Goal: Task Accomplishment & Management: Complete application form

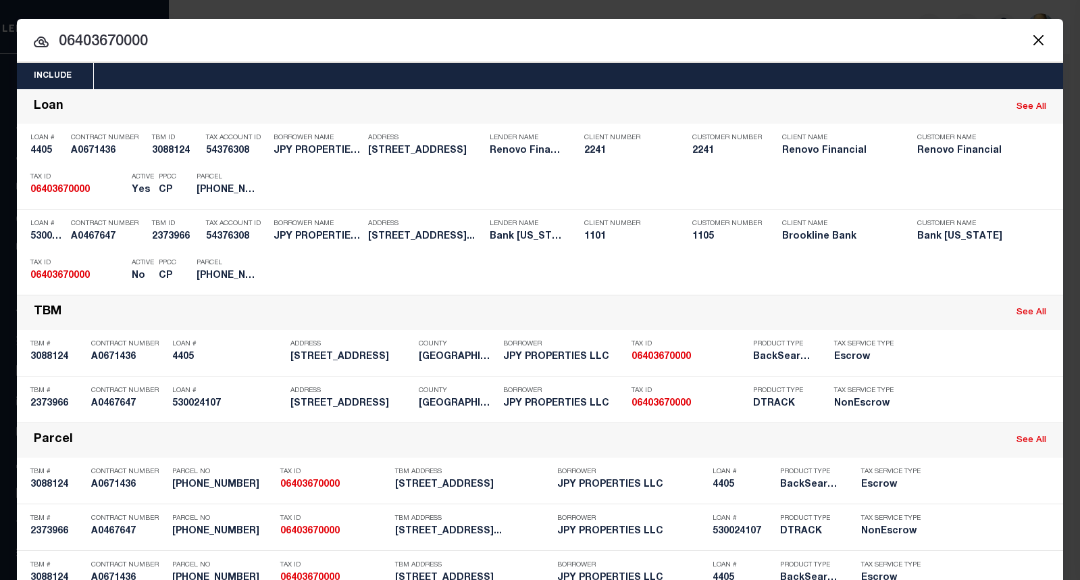
select select "200"
drag, startPoint x: 146, startPoint y: 49, endPoint x: 45, endPoint y: 38, distance: 101.9
click at [45, 38] on input "06403670000" at bounding box center [540, 42] width 1046 height 24
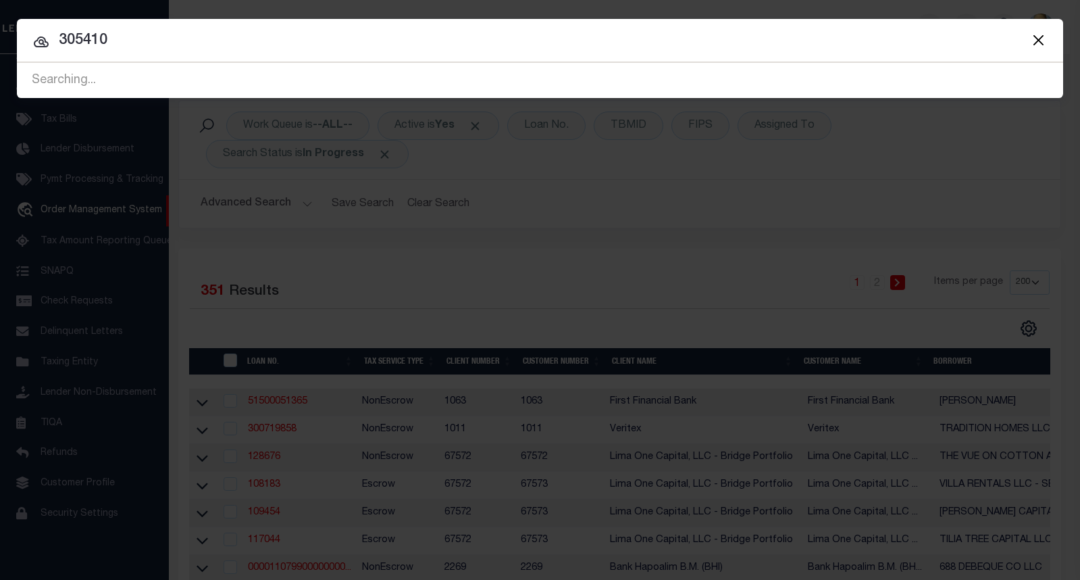
type input "305410"
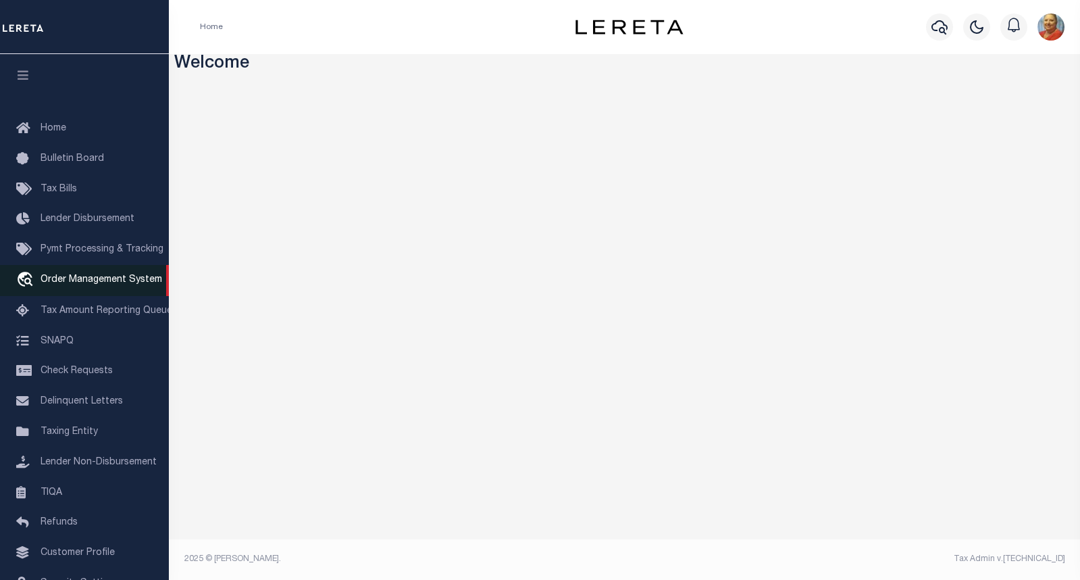
click at [101, 284] on span "Order Management System" at bounding box center [102, 279] width 122 height 9
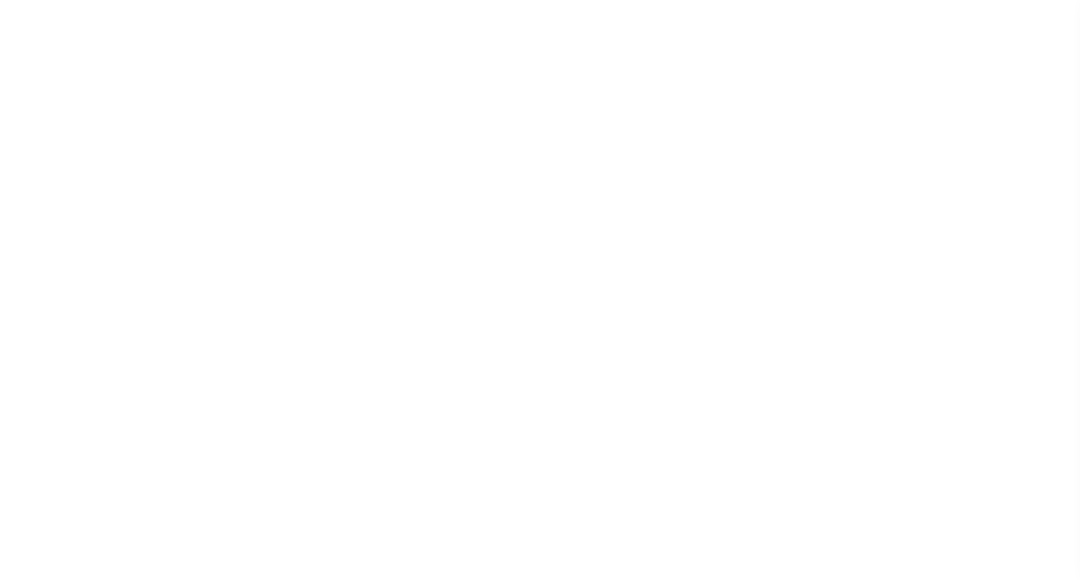
scroll to position [78, 0]
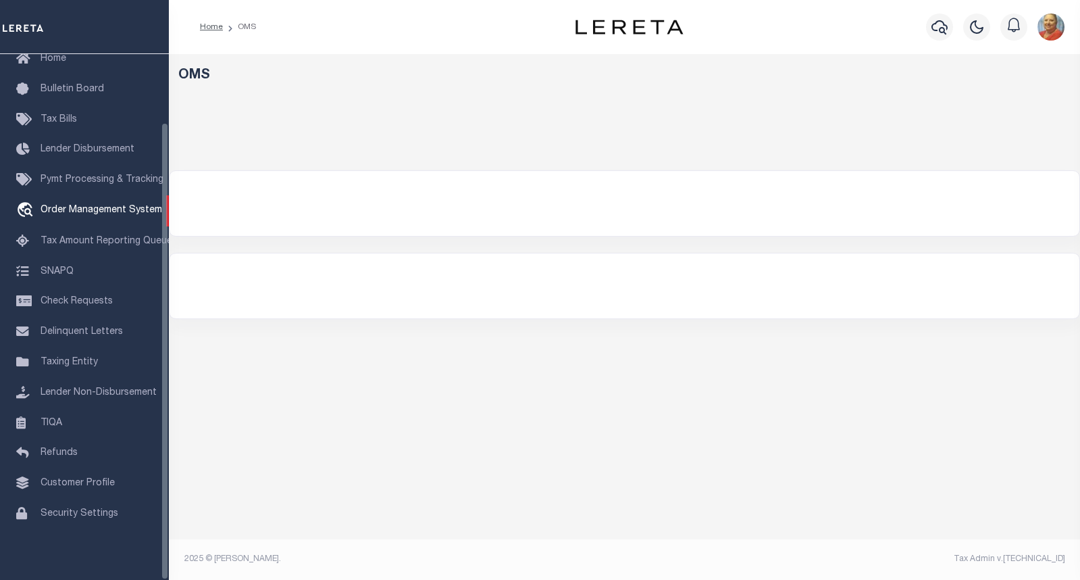
select select "200"
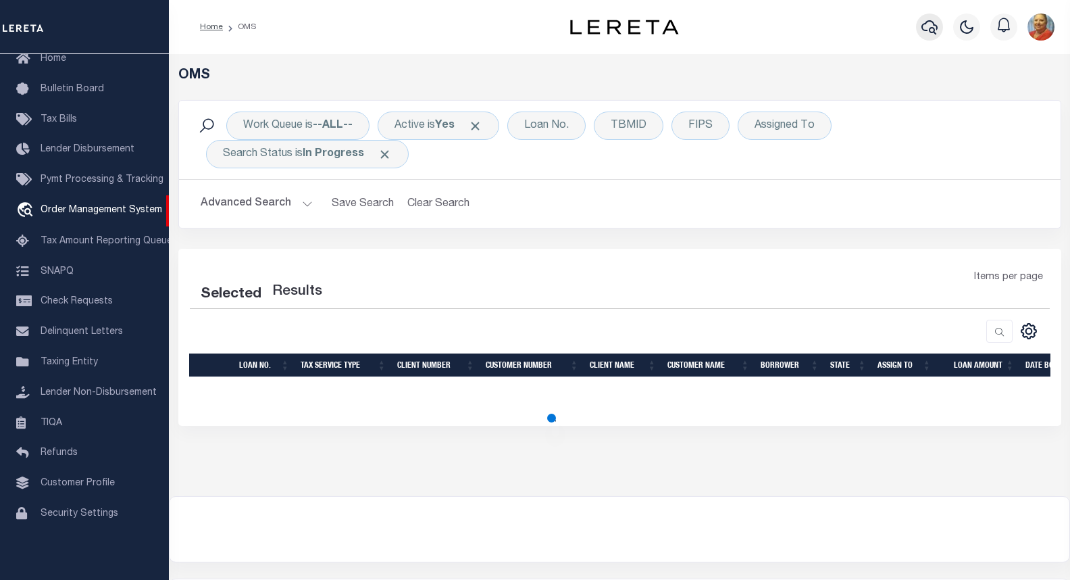
click at [936, 27] on icon "button" at bounding box center [929, 27] width 16 height 14
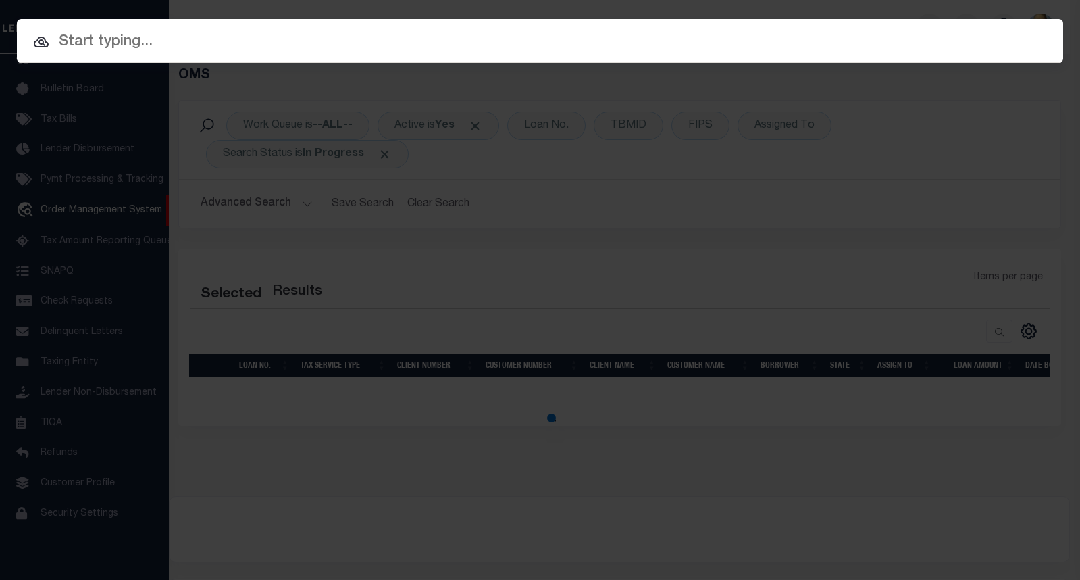
click at [124, 45] on input "text" at bounding box center [540, 42] width 1046 height 24
select select "200"
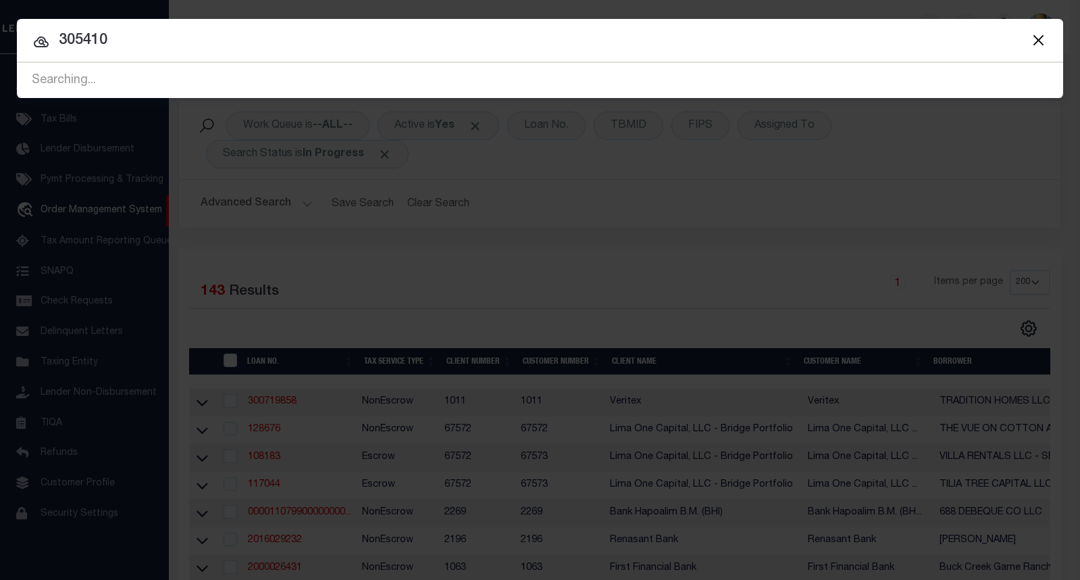
type input "305410"
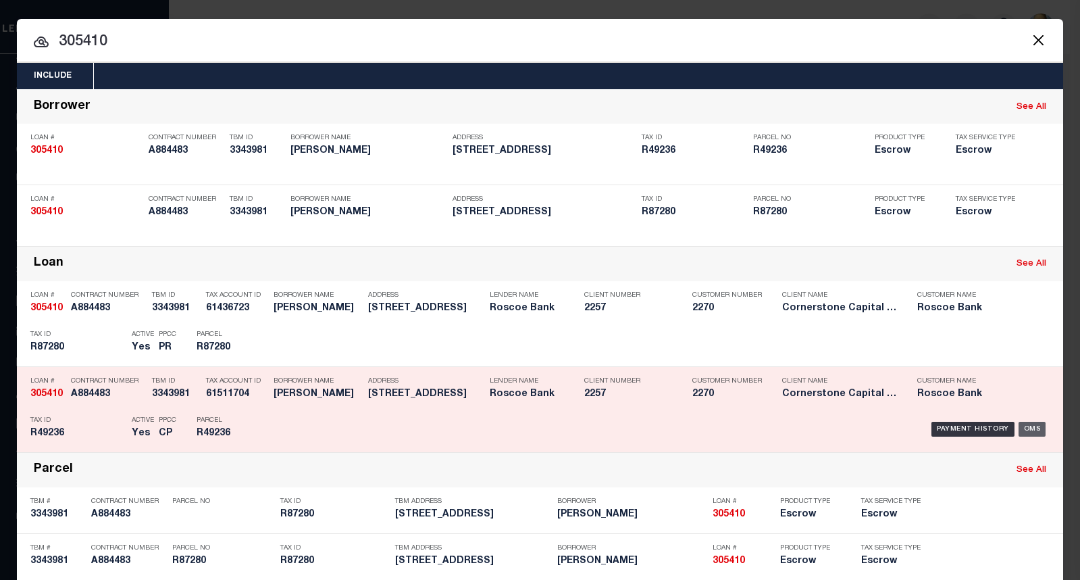
click at [1030, 430] on div "OMS" at bounding box center [1033, 429] width 28 height 15
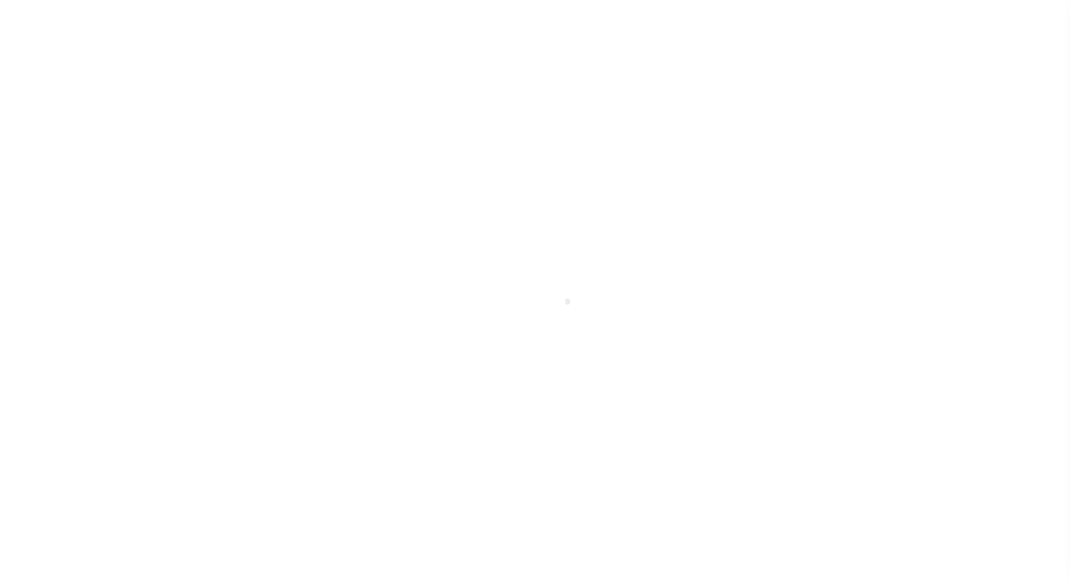
select select "49272"
select select "17138"
select select "10"
select select "Escrow"
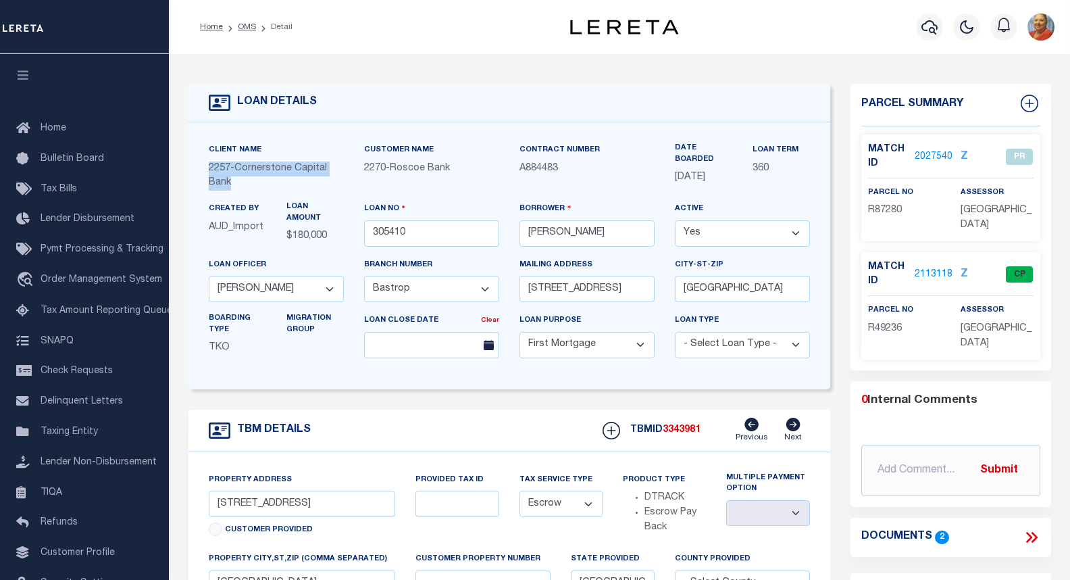
drag, startPoint x: 232, startPoint y: 186, endPoint x: 200, endPoint y: 168, distance: 37.2
click at [200, 168] on div "Client Name 2257 - Cornerstone Capital Bank" at bounding box center [276, 172] width 155 height 59
copy p "2257 - Cornerstone Capital Bank"
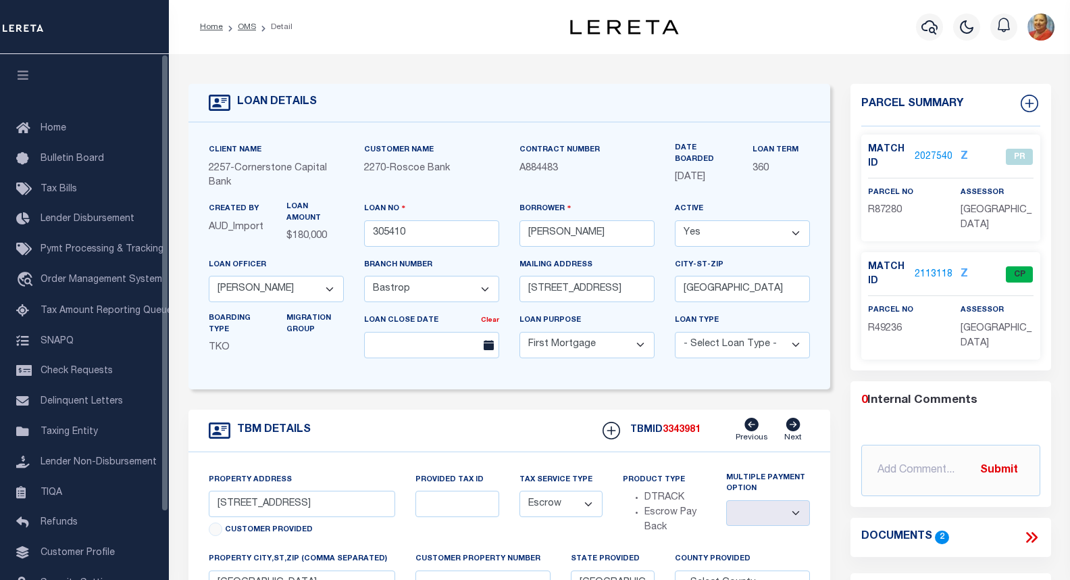
click at [551, 185] on div "Contract Number A884483" at bounding box center [586, 172] width 155 height 59
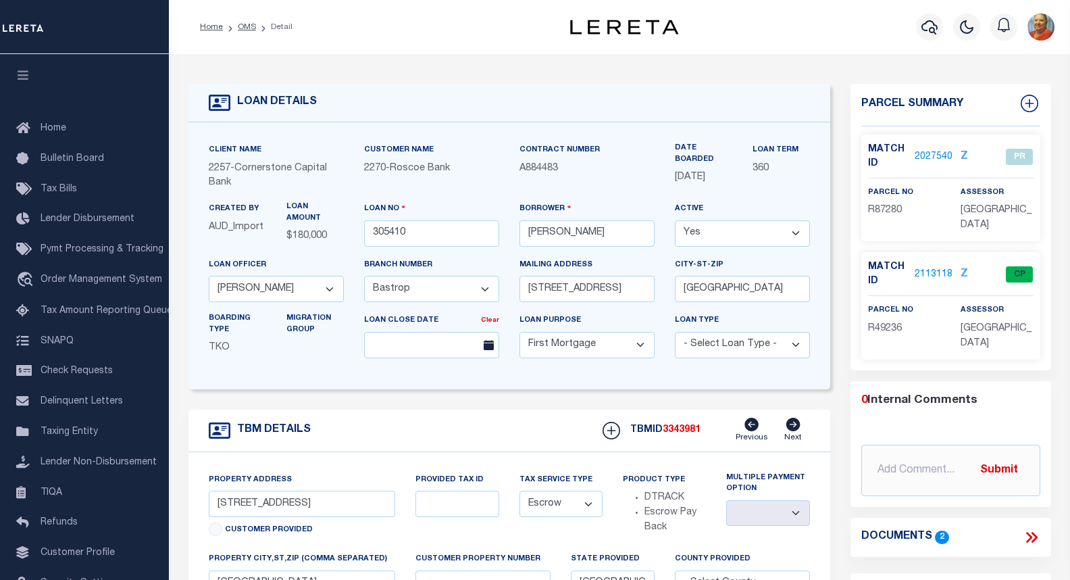
click at [561, 174] on p "A884483" at bounding box center [587, 168] width 135 height 15
drag, startPoint x: 561, startPoint y: 172, endPoint x: 520, endPoint y: 170, distance: 41.3
click at [520, 170] on p "A884483" at bounding box center [587, 168] width 135 height 15
copy span "A884483"
click at [936, 157] on link "2027540" at bounding box center [934, 157] width 38 height 14
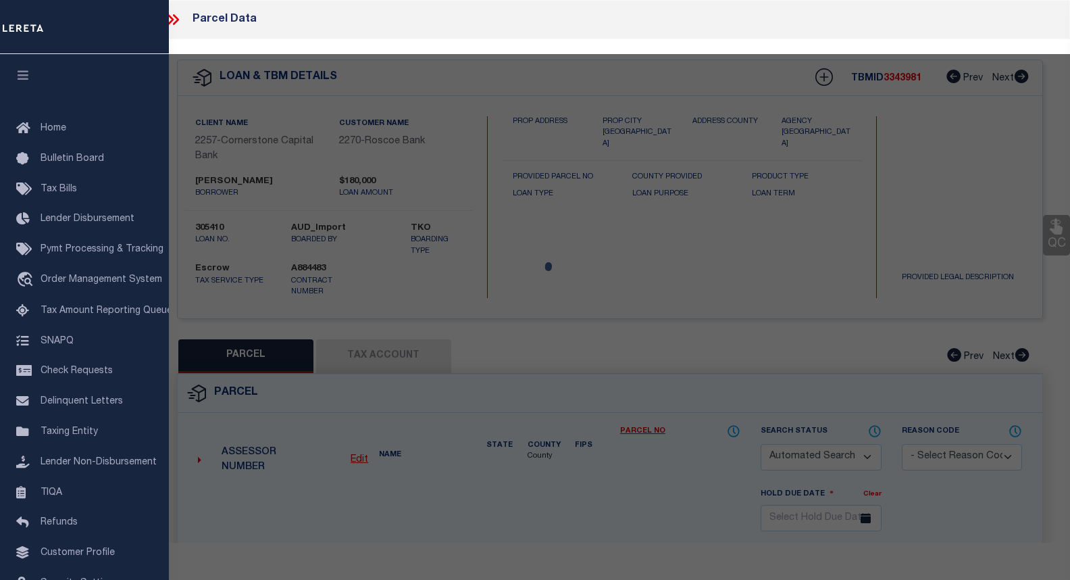
checkbox input "false"
select select "PR"
type input "[PERSON_NAME]"
select select
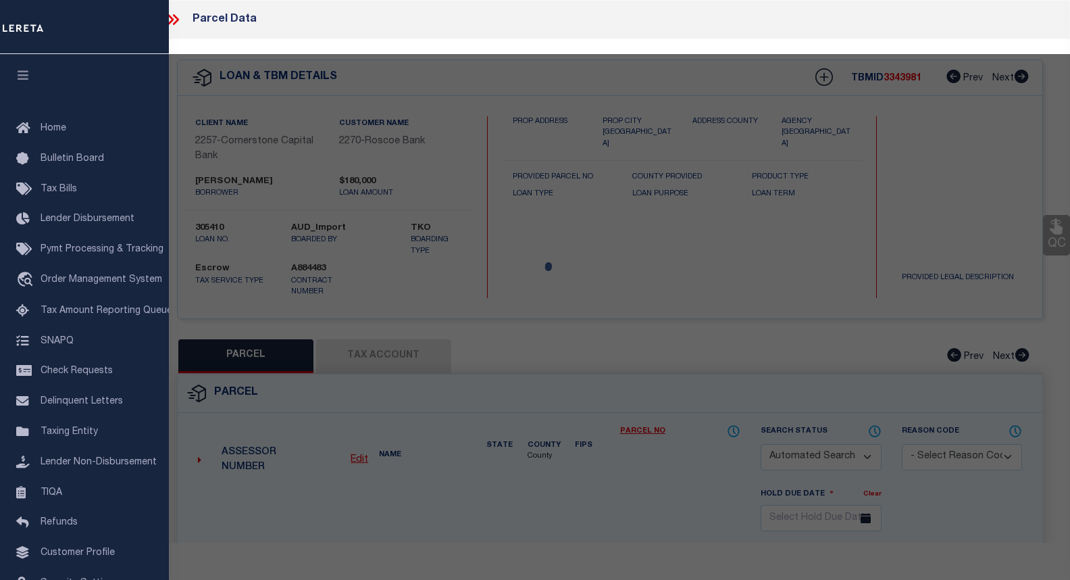
type input "1314 FARM"
type input "BASTROP [GEOGRAPHIC_DATA]"
type textarea "FARM [STREET_ADDRESS] (BUILDING ONLY) LOCATED ON R49236"
type textarea "[DATE] You paid Parcel R87280 for $7.92 which is not our borrower. You should h…"
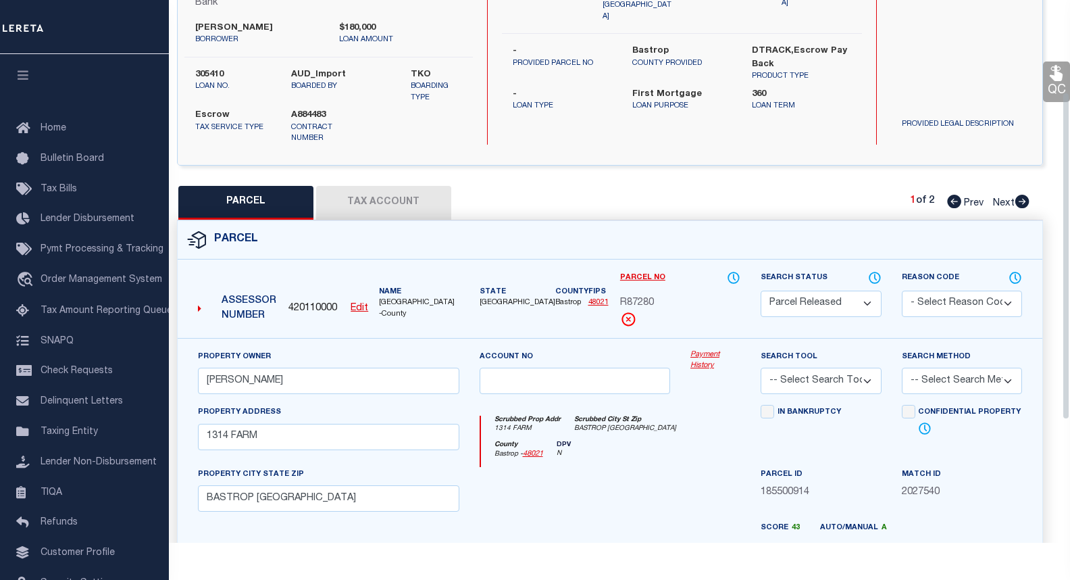
scroll to position [153, 0]
click at [384, 207] on button "Tax Account" at bounding box center [383, 203] width 135 height 34
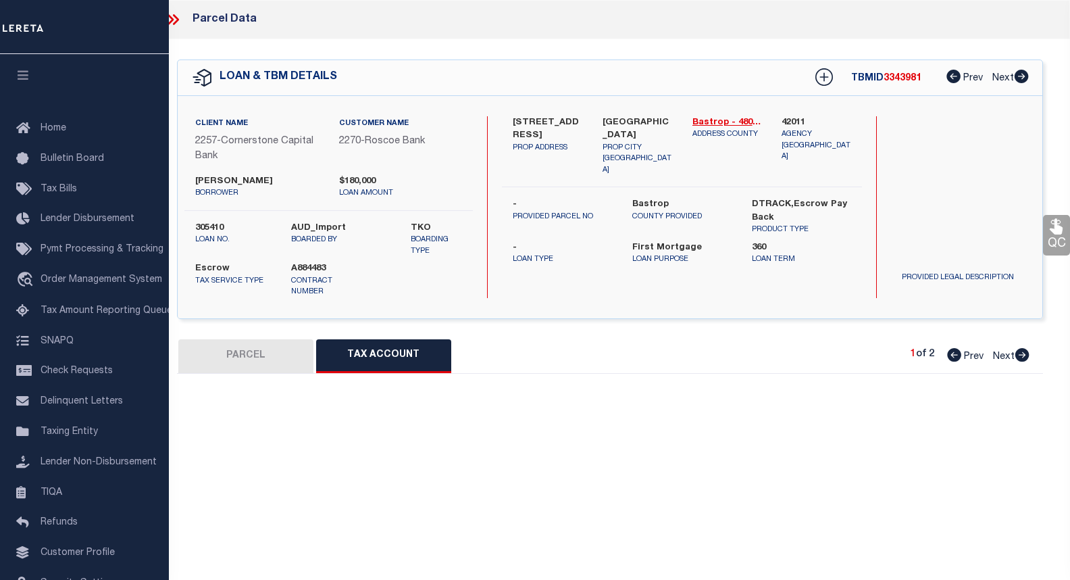
scroll to position [0, 0]
select select "100"
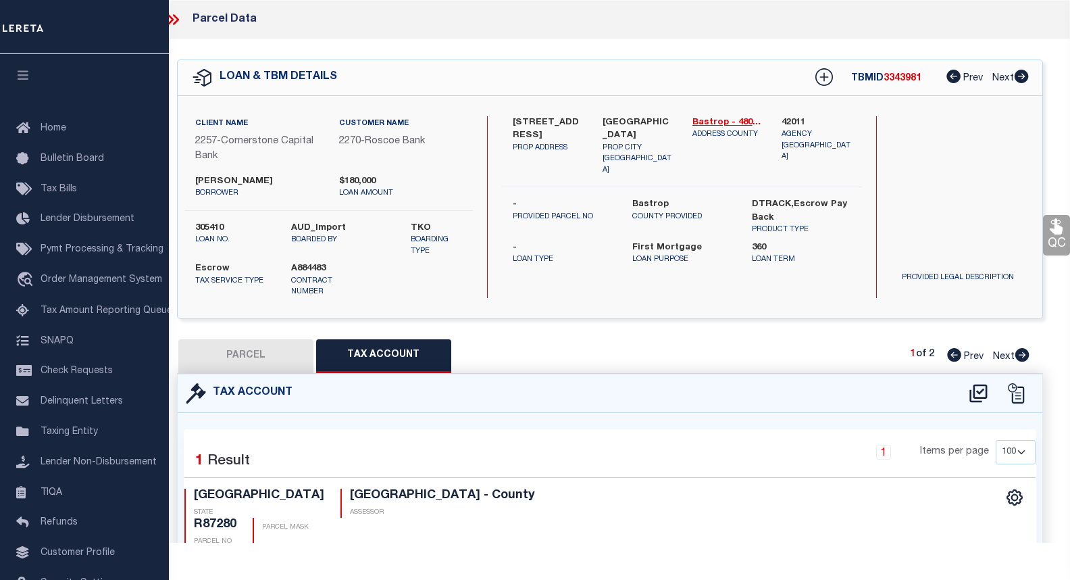
click at [175, 20] on icon at bounding box center [173, 20] width 18 height 18
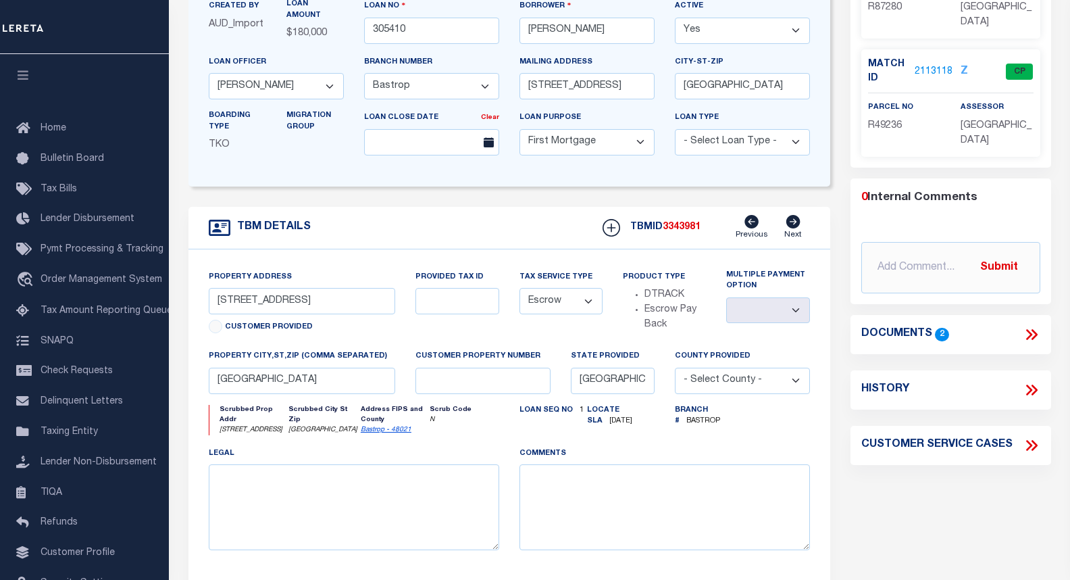
click at [794, 225] on icon at bounding box center [793, 222] width 14 height 14
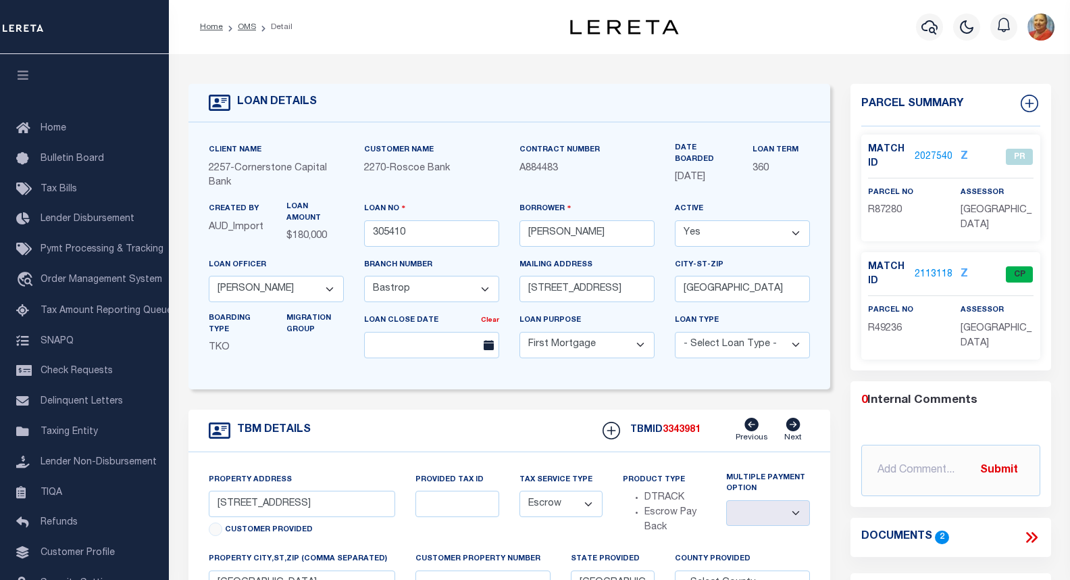
click at [286, 27] on li "Detail" at bounding box center [274, 27] width 36 height 12
click at [251, 29] on link "OMS" at bounding box center [247, 27] width 18 height 8
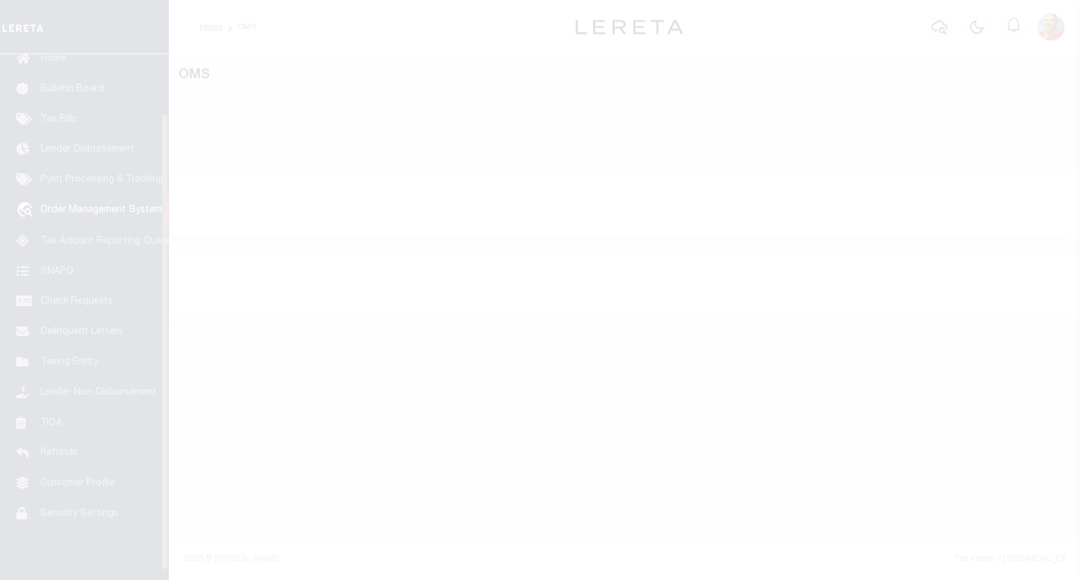
scroll to position [78, 0]
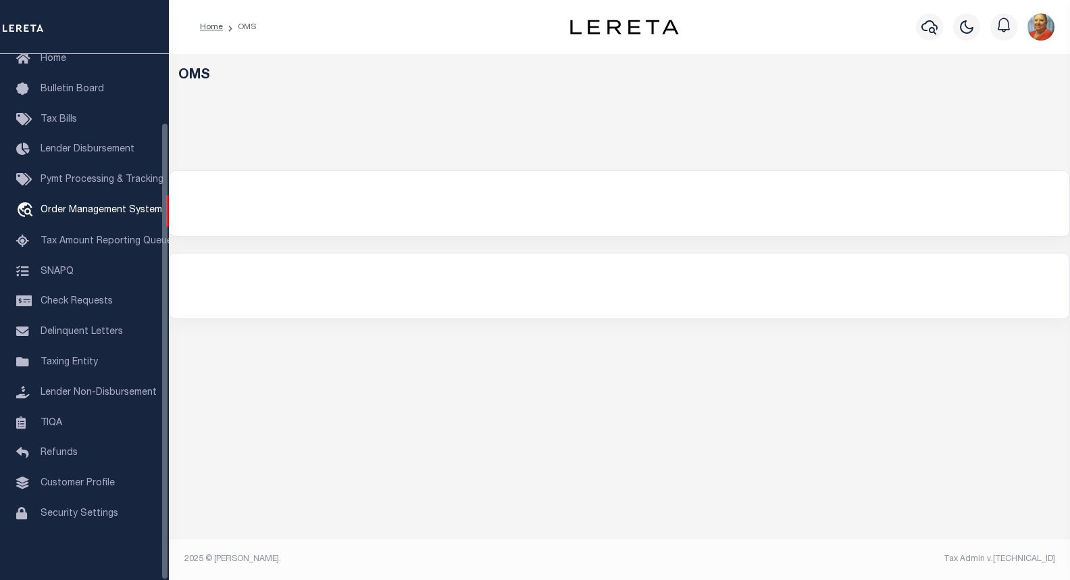
select select "200"
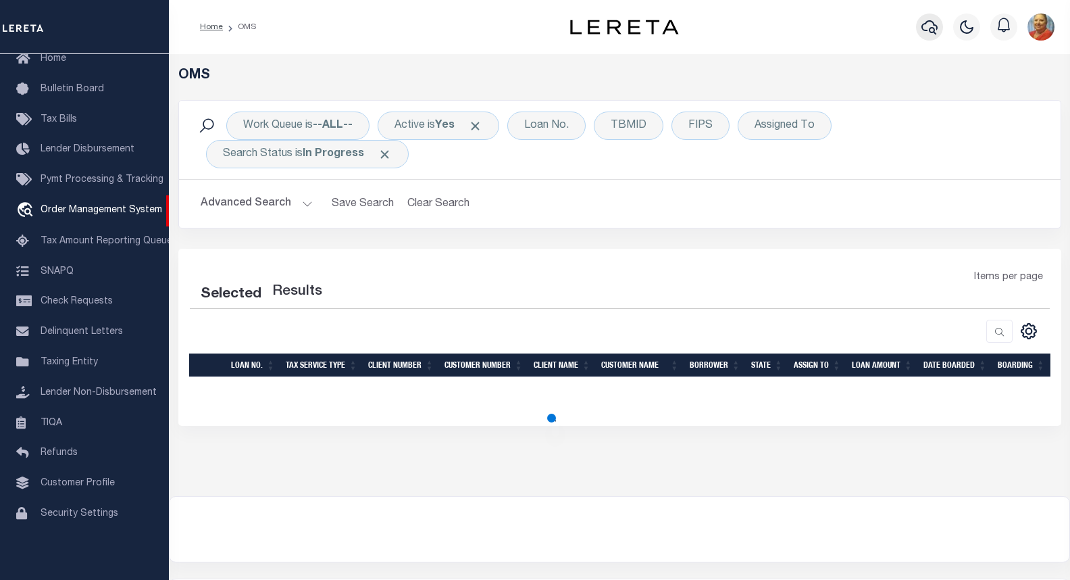
select select "200"
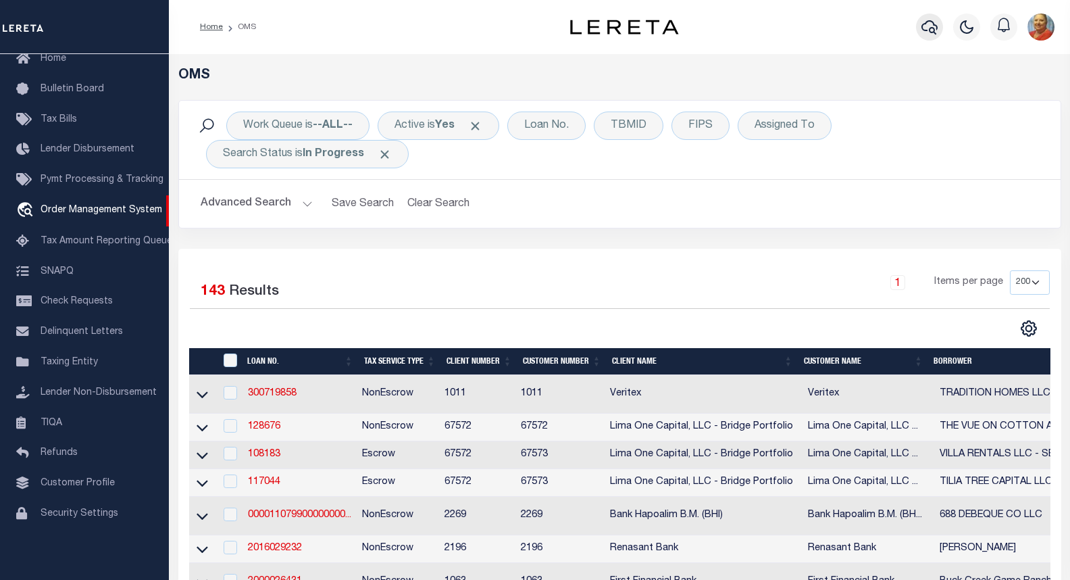
click at [923, 28] on icon "button" at bounding box center [929, 27] width 16 height 16
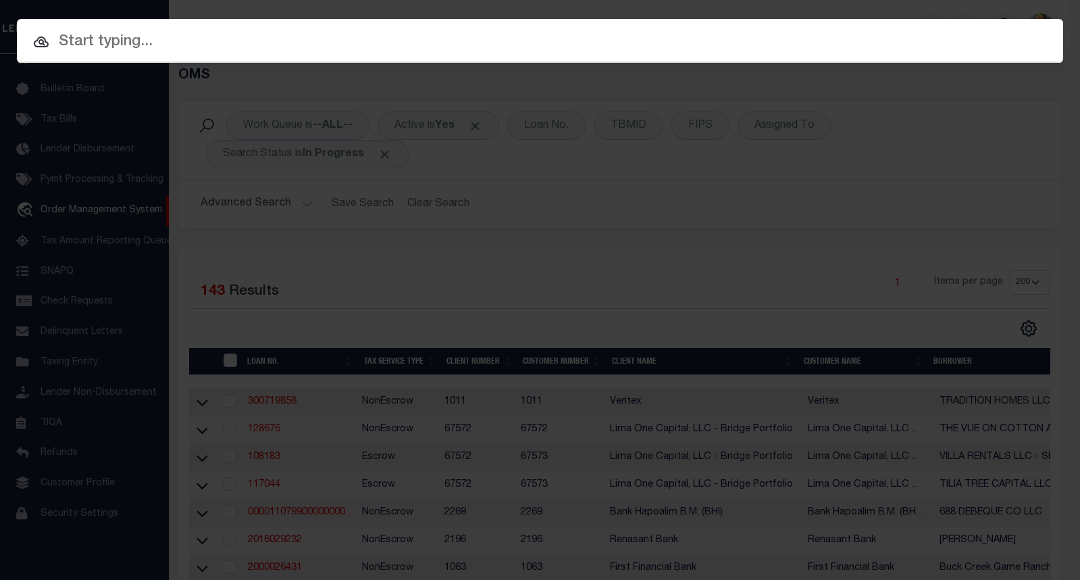
click at [103, 47] on input "text" at bounding box center [540, 42] width 1046 height 24
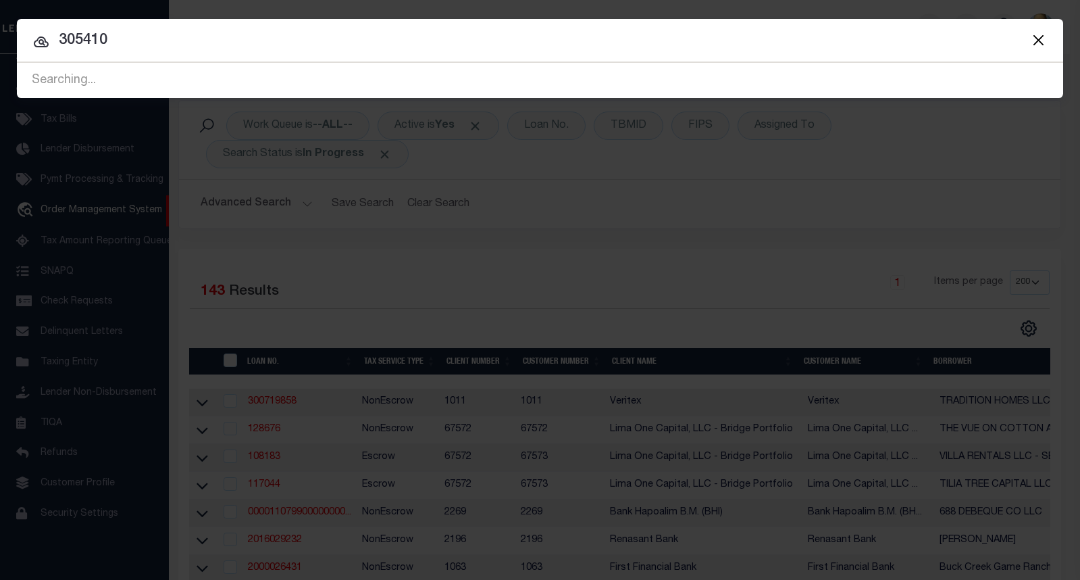
type input "305410"
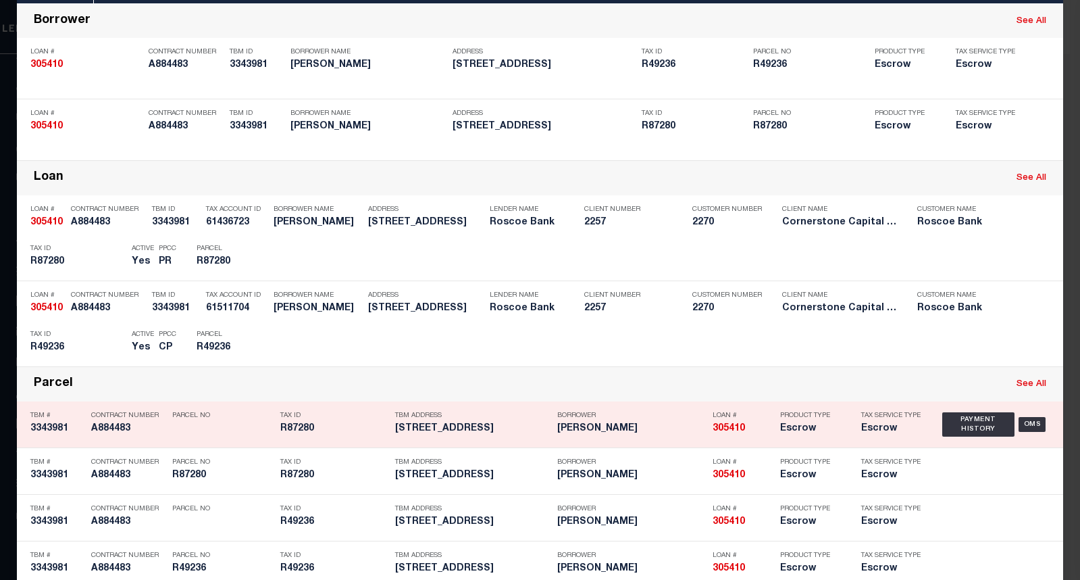
scroll to position [115, 0]
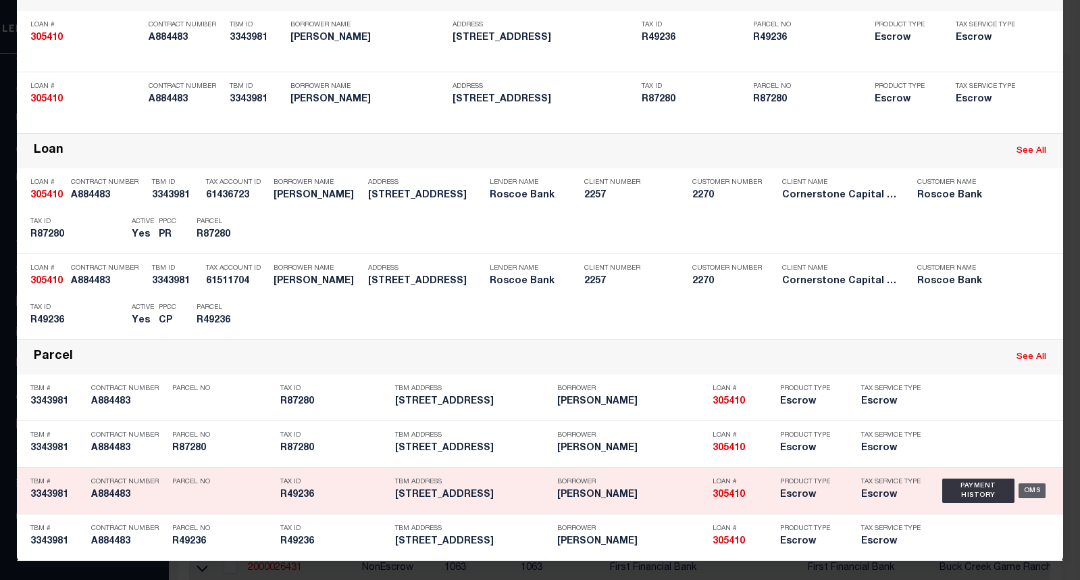
click at [1023, 487] on div "OMS" at bounding box center [1033, 490] width 28 height 15
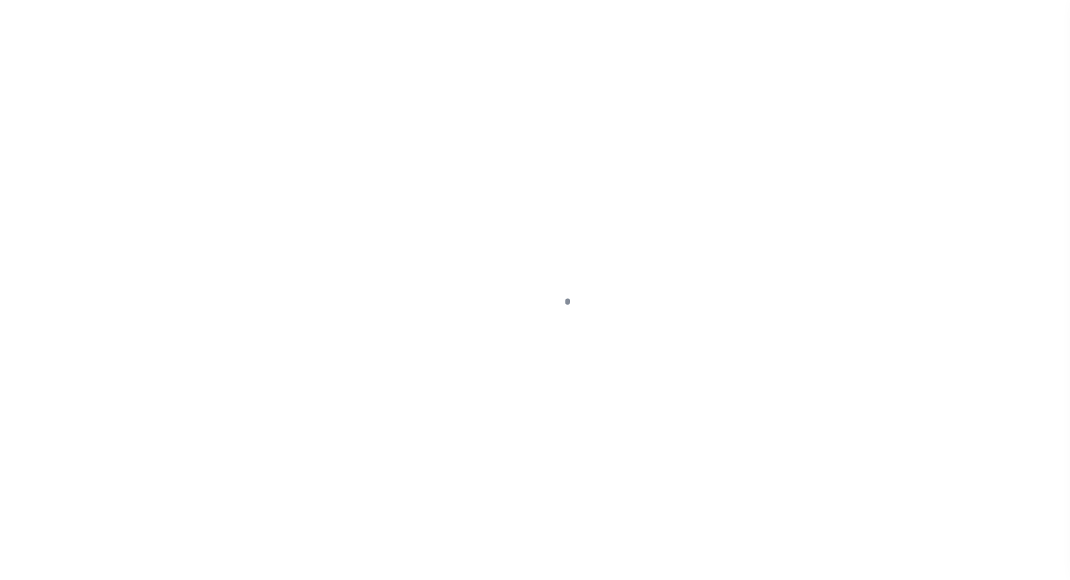
select select "10"
select select "Escrow"
type input "[STREET_ADDRESS]"
select select
type input "[GEOGRAPHIC_DATA]"
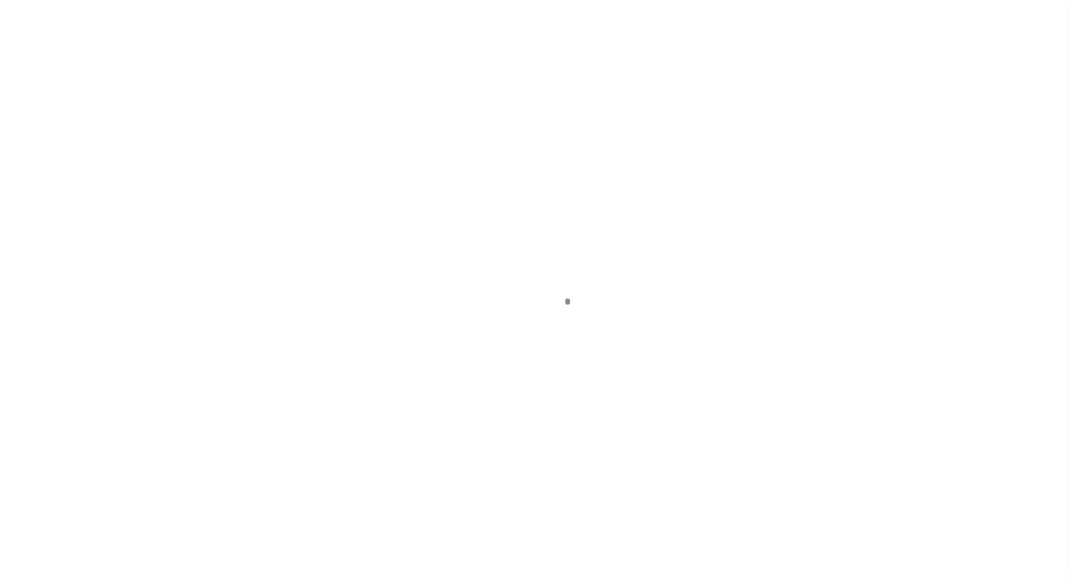
type input "[GEOGRAPHIC_DATA]"
select select
select select "49272"
select select "17138"
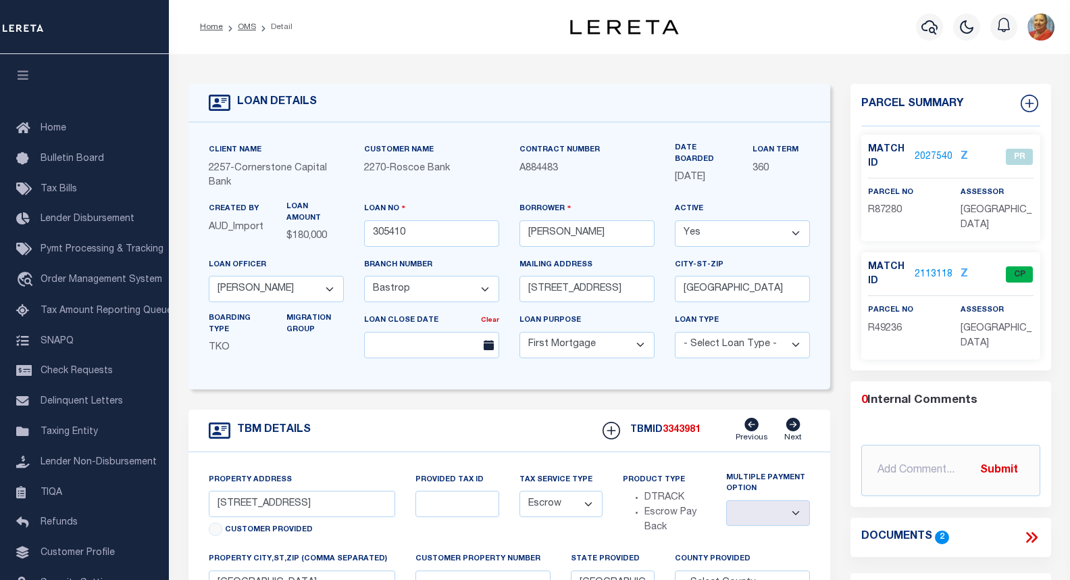
click at [934, 153] on link "2027540" at bounding box center [934, 157] width 38 height 14
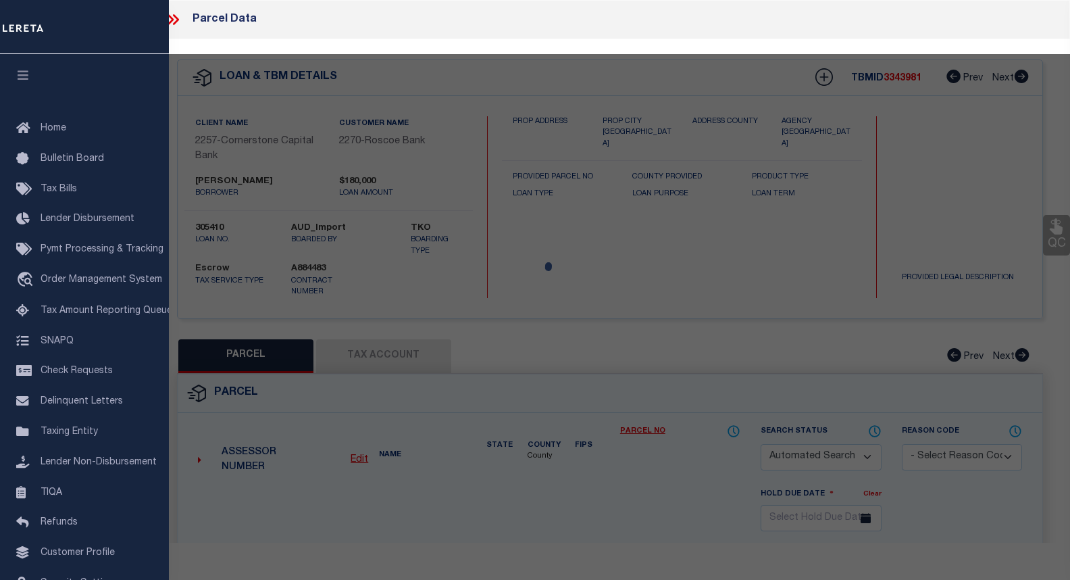
checkbox input "false"
select select "PR"
type input "[PERSON_NAME]"
select select
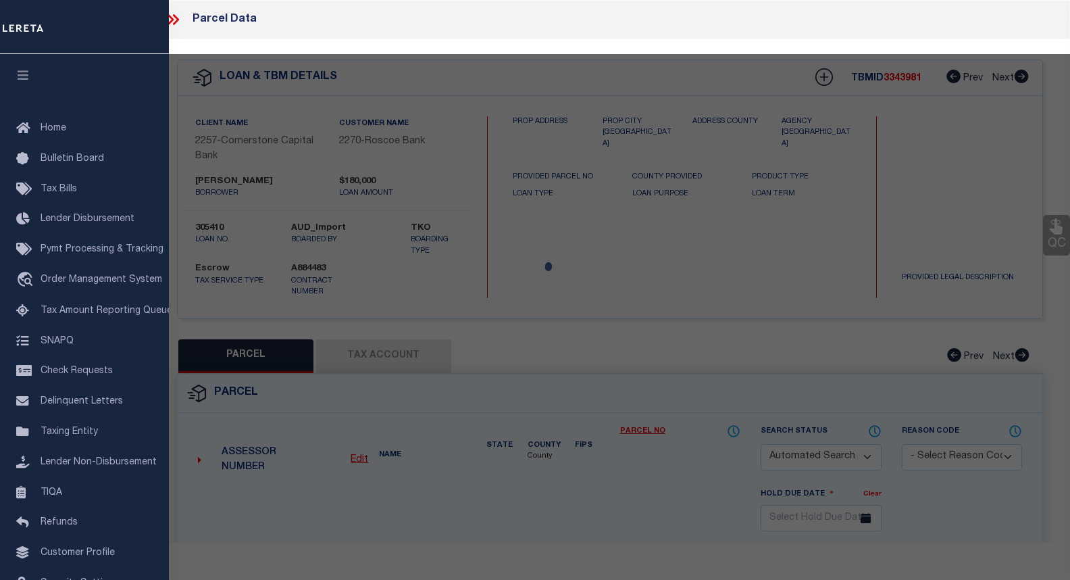
type input "1314 FARM"
type input "BASTROP [GEOGRAPHIC_DATA]"
type textarea "FARM [STREET_ADDRESS] (BUILDING ONLY) LOCATED ON R49236"
type textarea "[DATE] You paid Parcel R87280 for $7.92 which is not our borrower. You should h…"
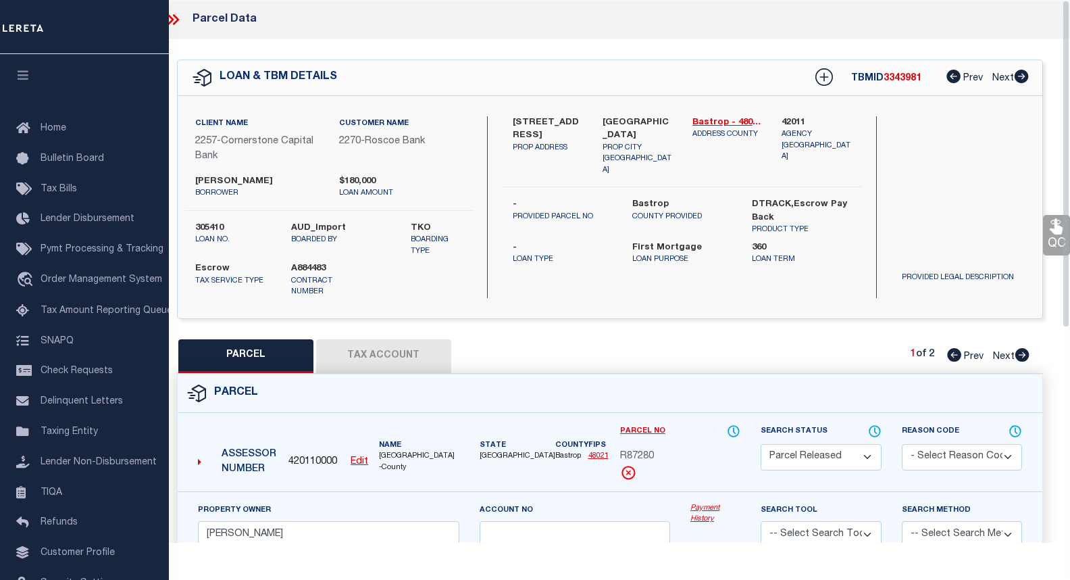
click at [410, 352] on button "Tax Account" at bounding box center [383, 356] width 135 height 34
select select "100"
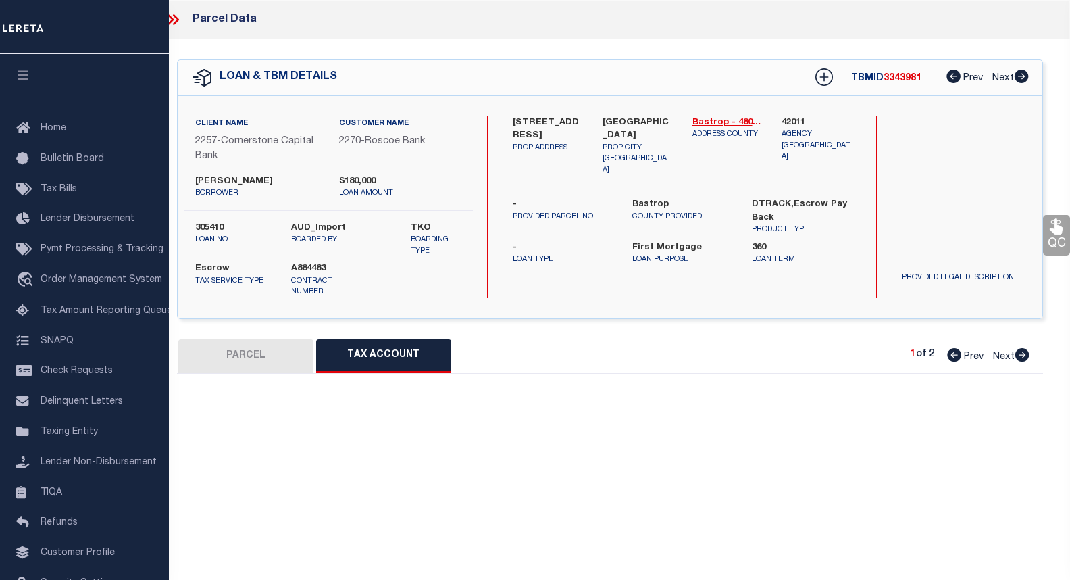
select select "100"
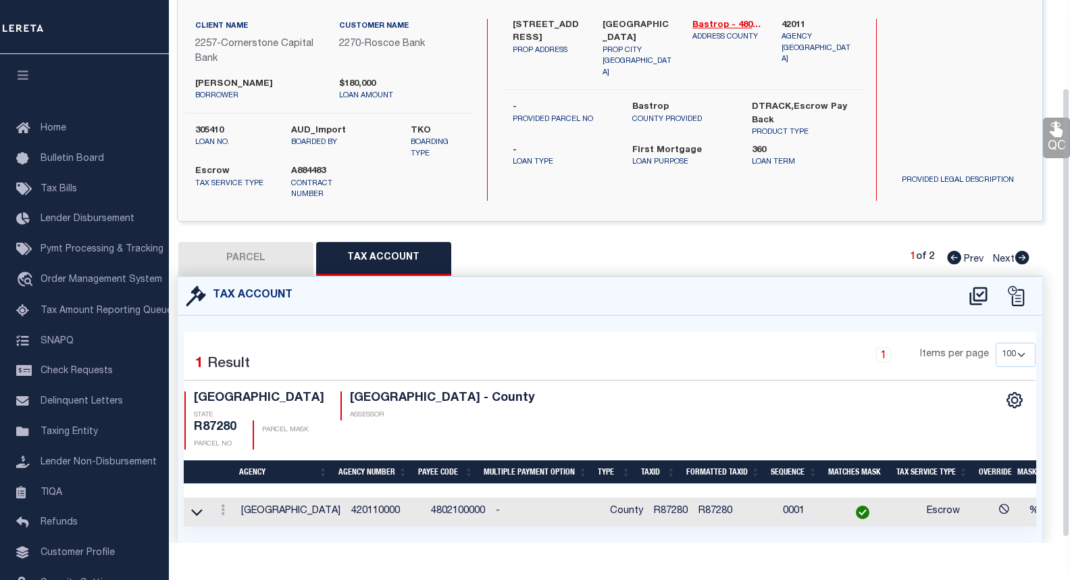
scroll to position [112, 0]
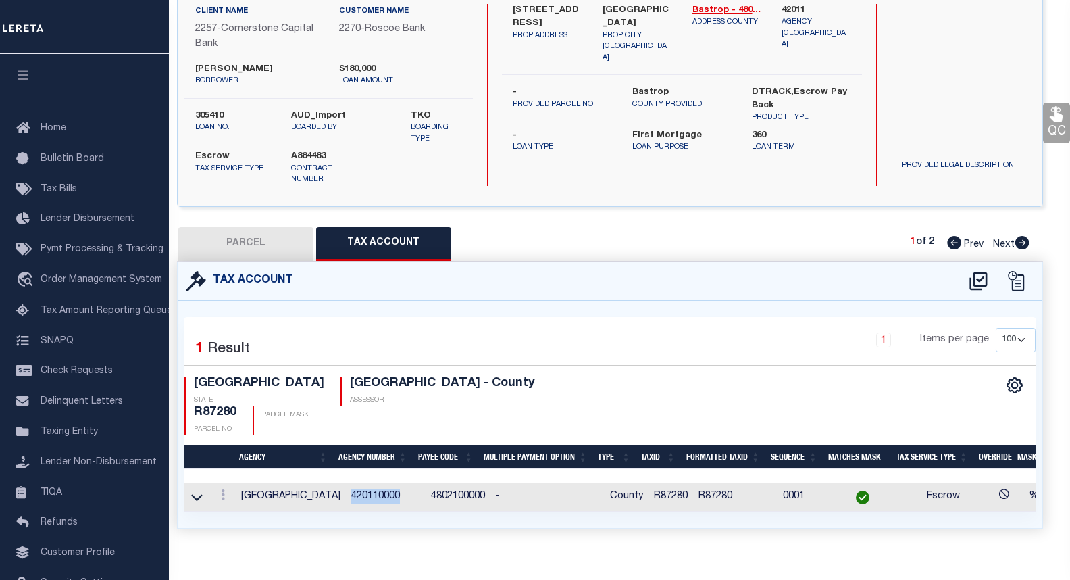
drag, startPoint x: 393, startPoint y: 467, endPoint x: 343, endPoint y: 471, distance: 50.1
click at [346, 482] on td "420110000" at bounding box center [386, 496] width 80 height 29
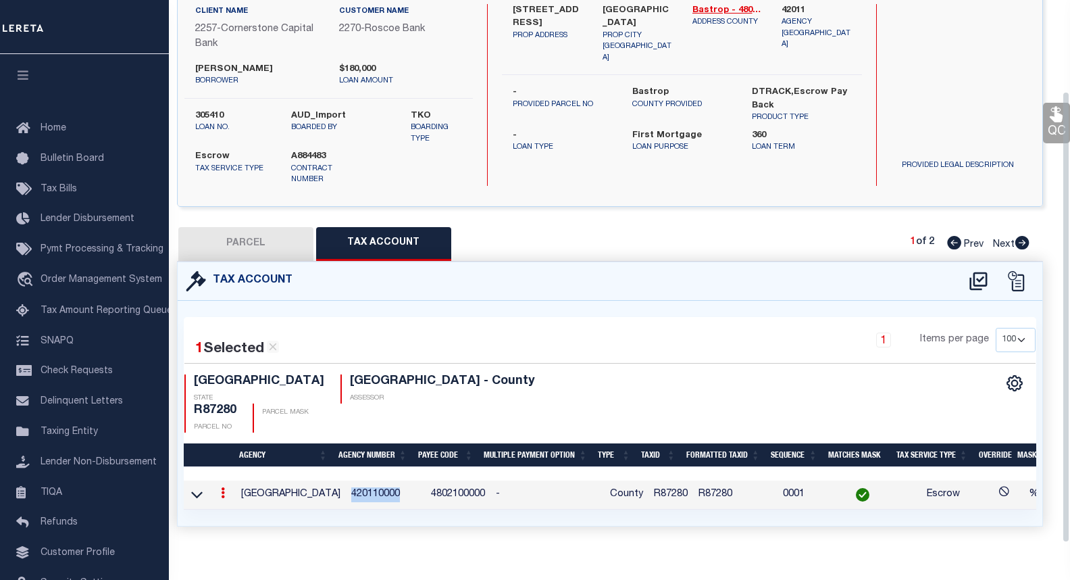
scroll to position [109, 0]
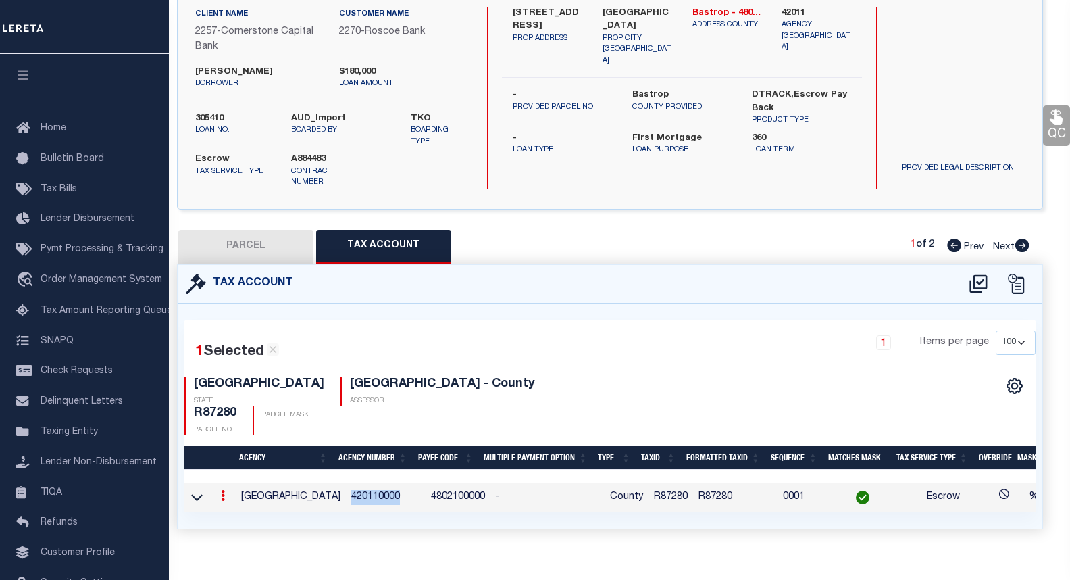
copy td "420110000"
drag, startPoint x: 242, startPoint y: 80, endPoint x: 184, endPoint y: 72, distance: 58.0
click at [184, 72] on div "[PERSON_NAME] borrower $180,000 loan amount" at bounding box center [328, 78] width 309 height 24
copy label "[PERSON_NAME]"
